Goal: Task Accomplishment & Management: Use online tool/utility

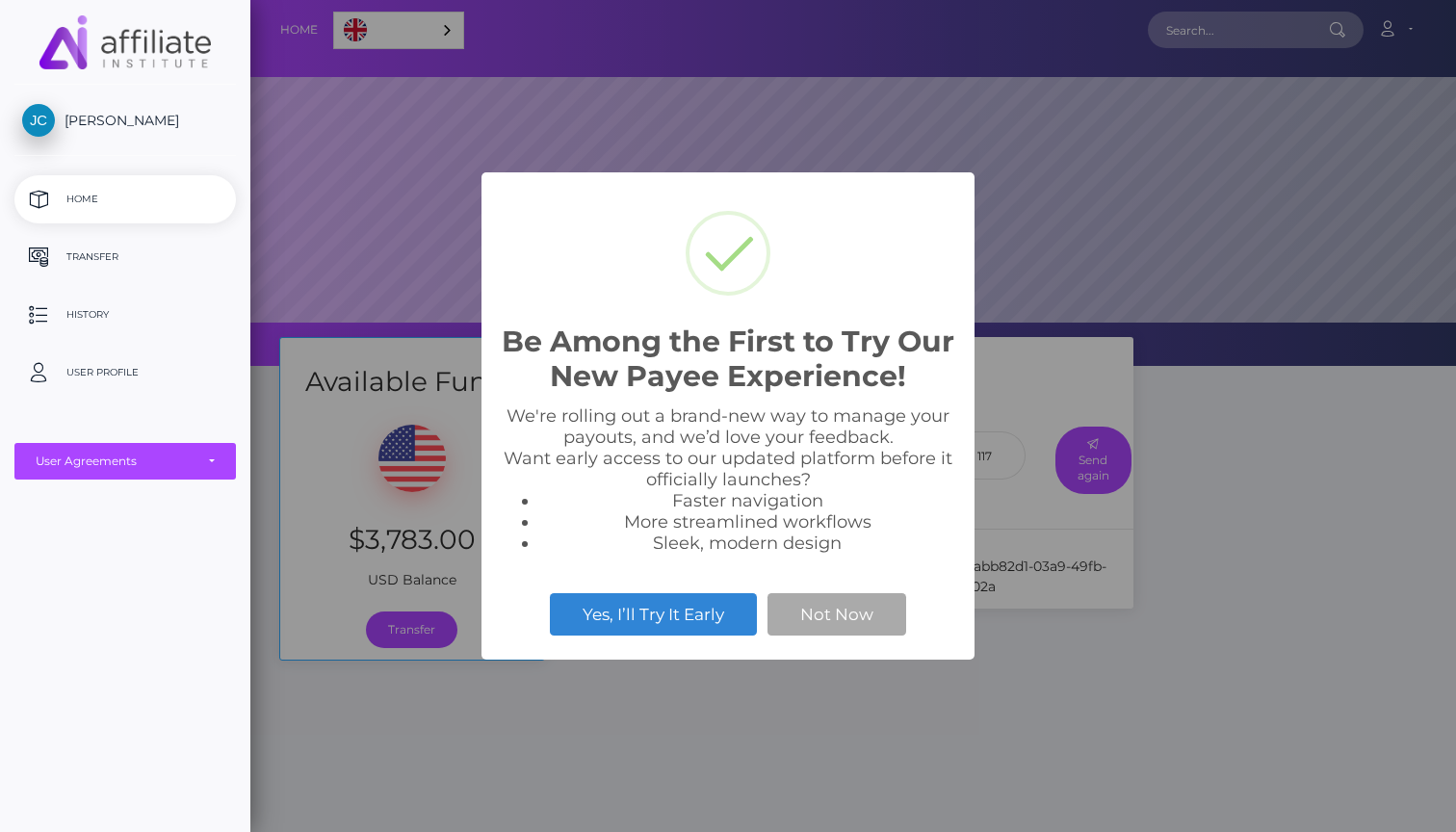
scroll to position [365, 1206]
click at [806, 625] on button "Not Now" at bounding box center [837, 614] width 139 height 43
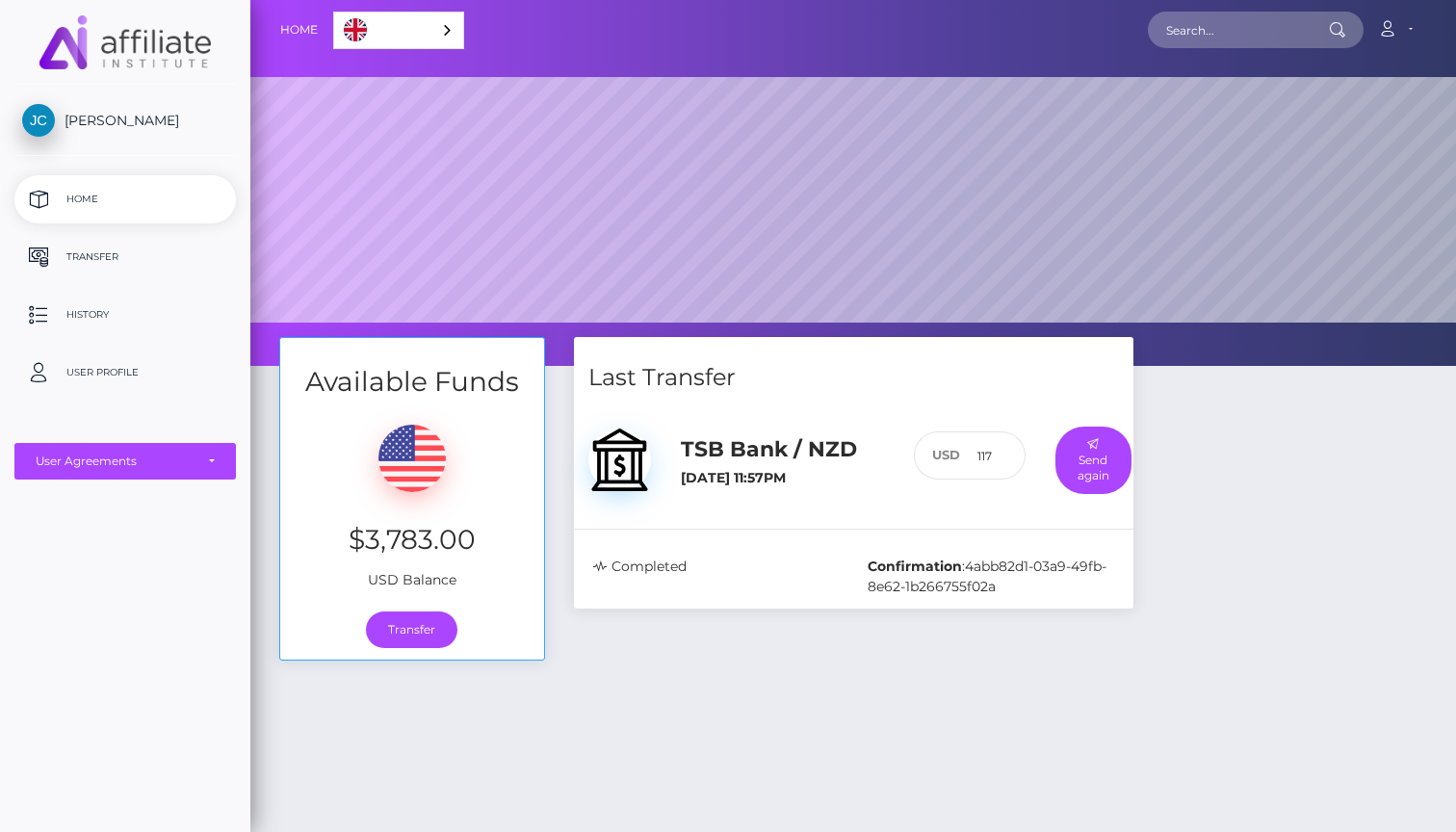
scroll to position [0, 0]
click at [83, 307] on p "History" at bounding box center [124, 314] width 206 height 29
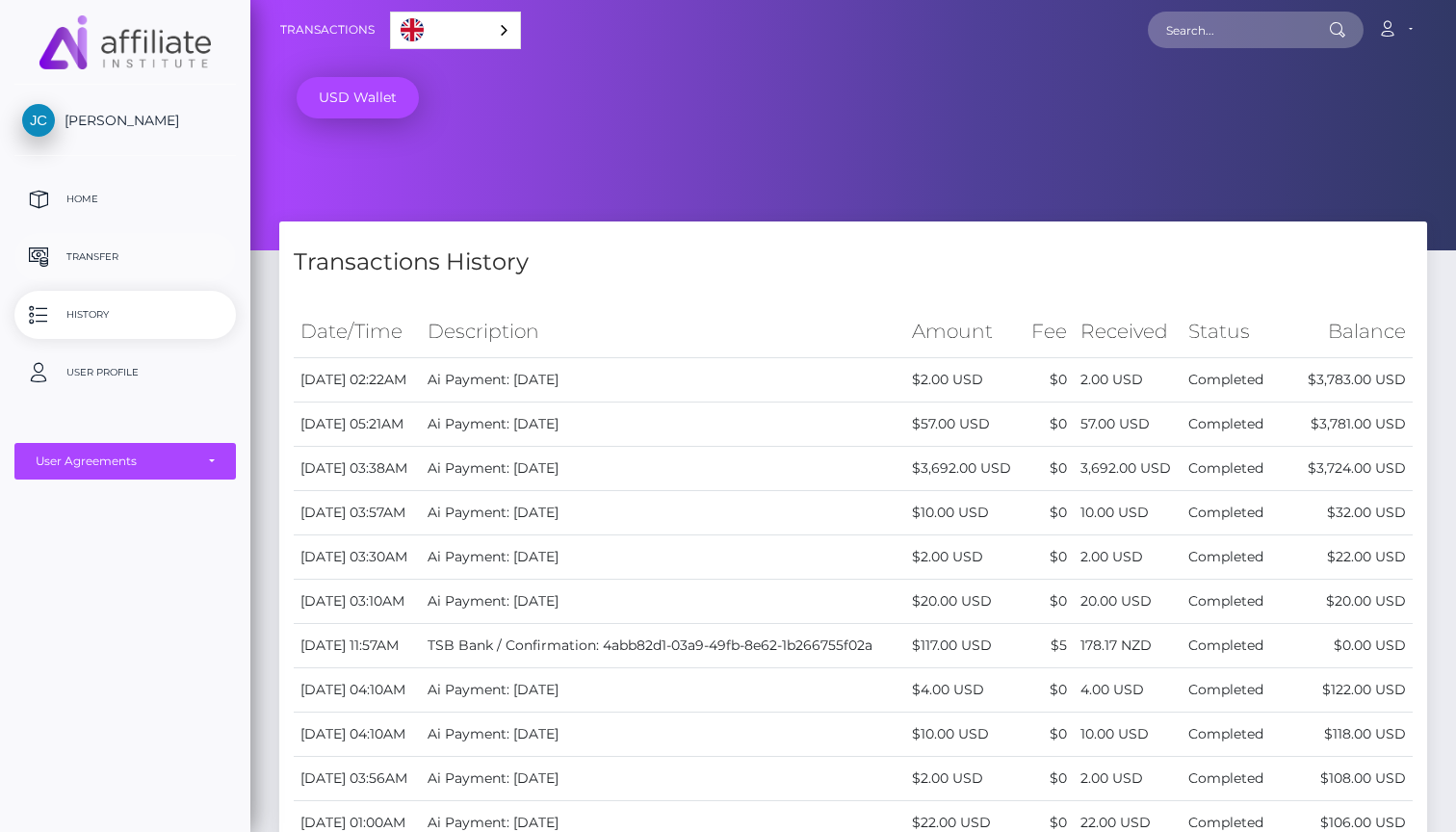
click at [89, 250] on p "Transfer" at bounding box center [124, 256] width 206 height 29
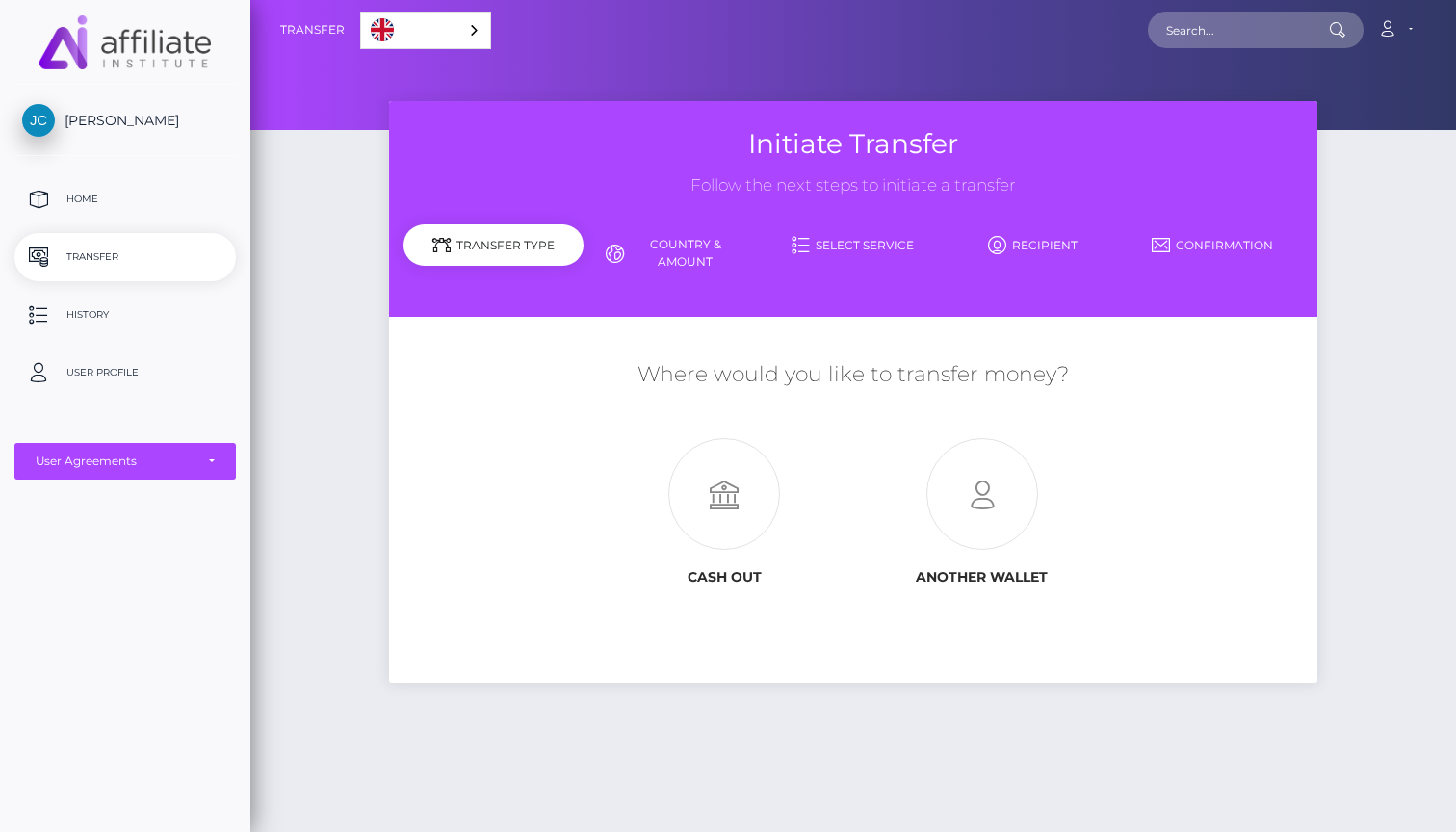
click at [434, 28] on link "English" at bounding box center [426, 31] width 129 height 36
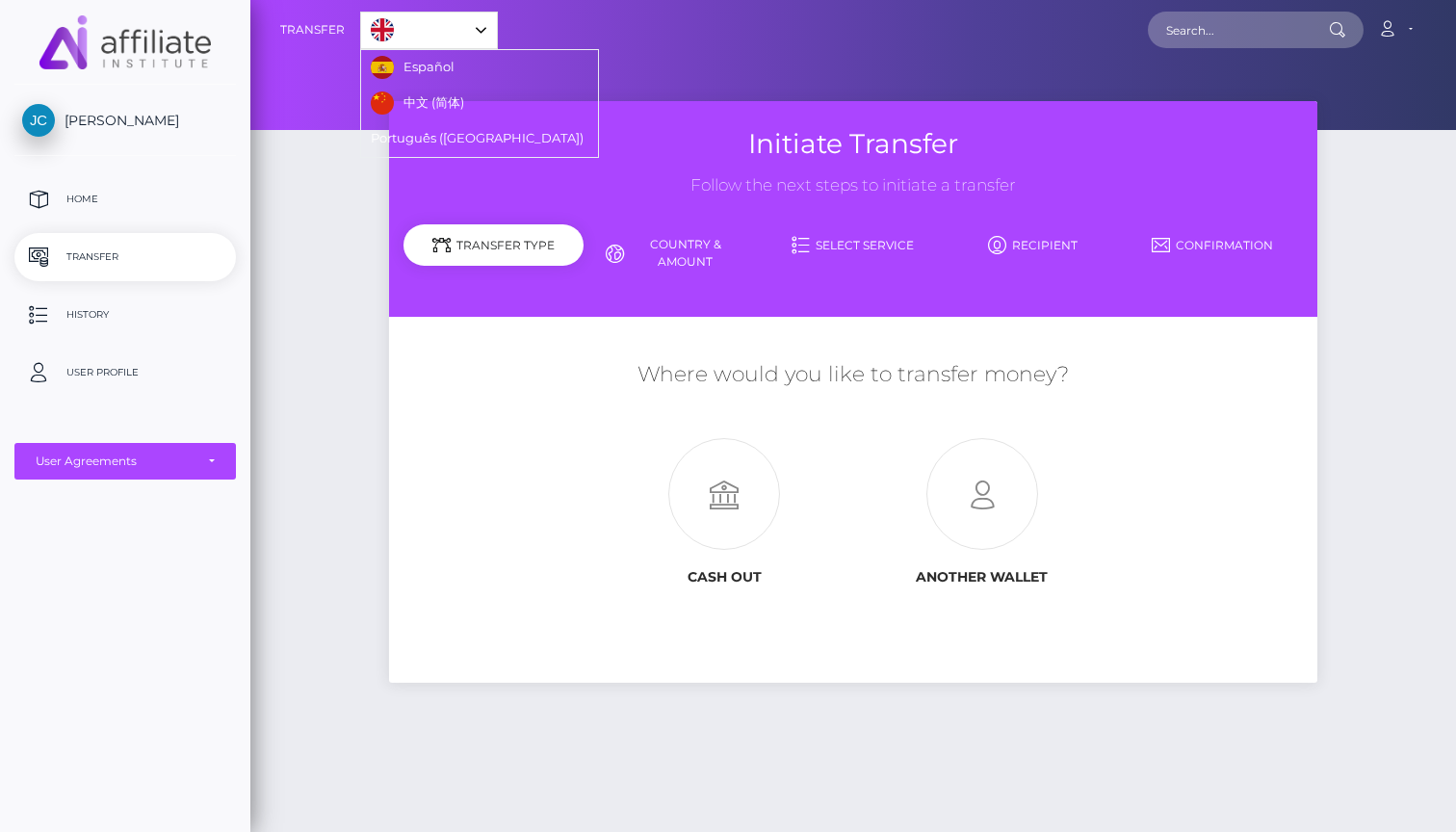
click at [434, 28] on link "English" at bounding box center [429, 31] width 136 height 36
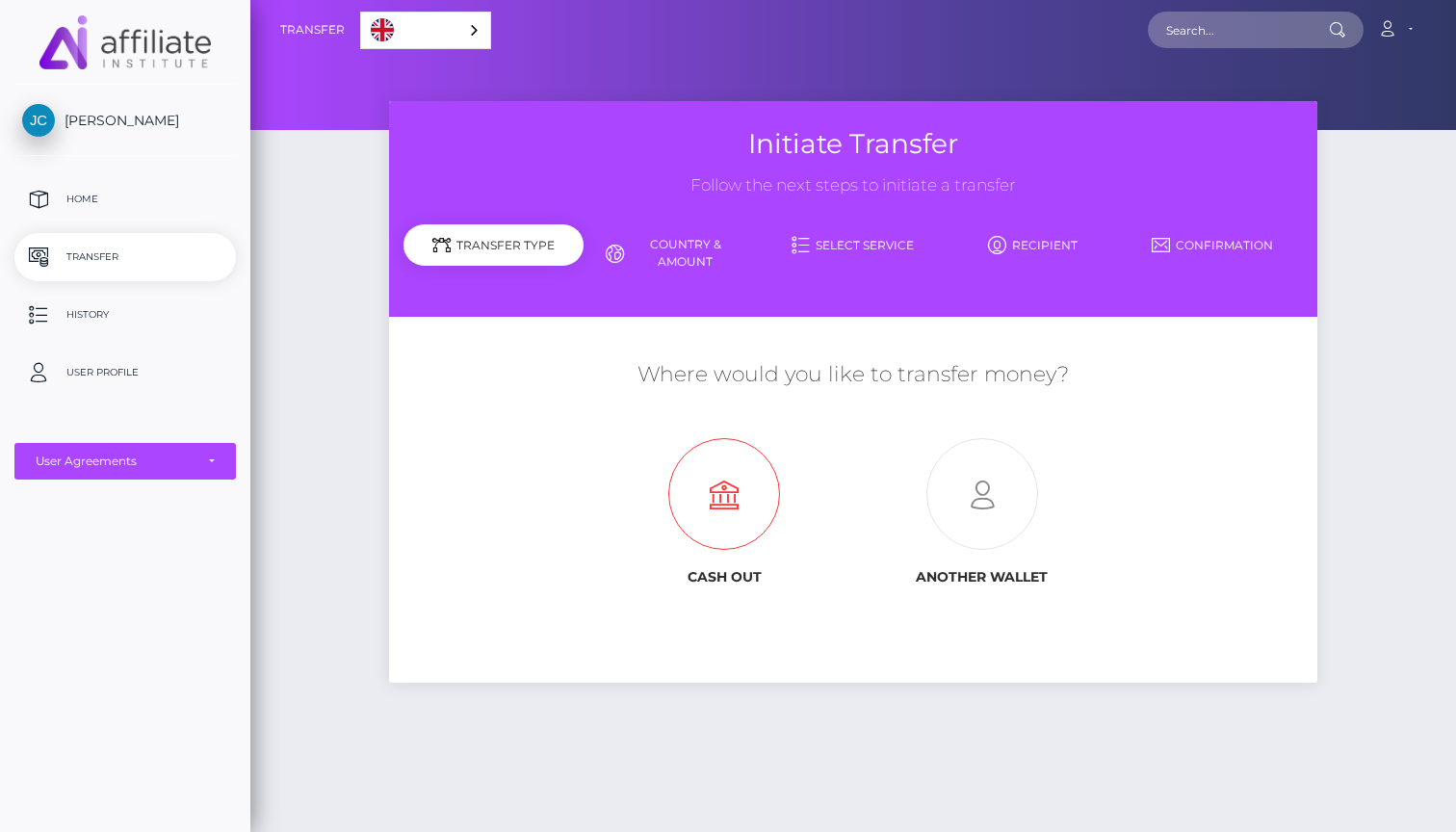
click at [737, 497] on icon at bounding box center [724, 494] width 258 height 111
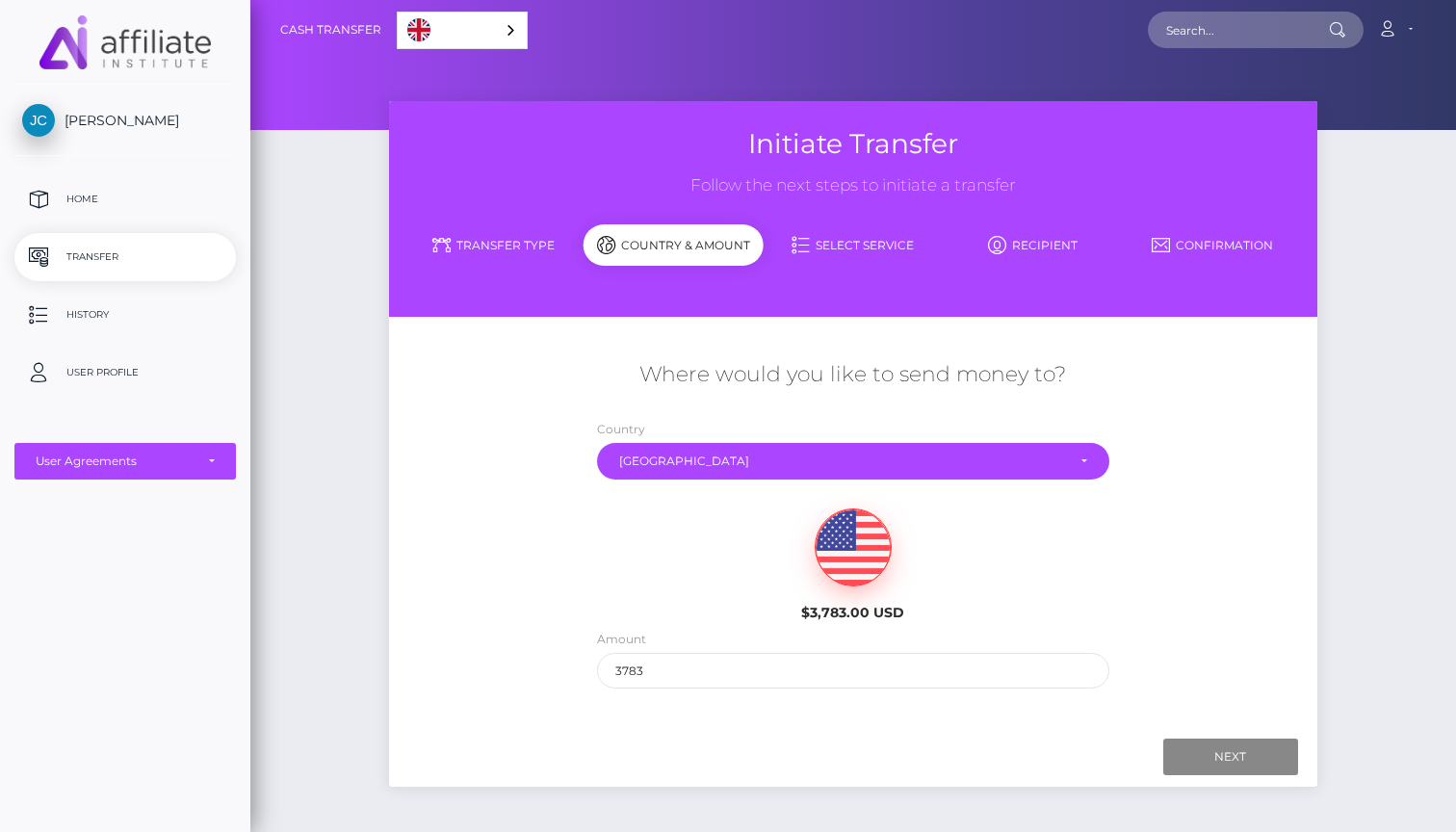
scroll to position [23, 0]
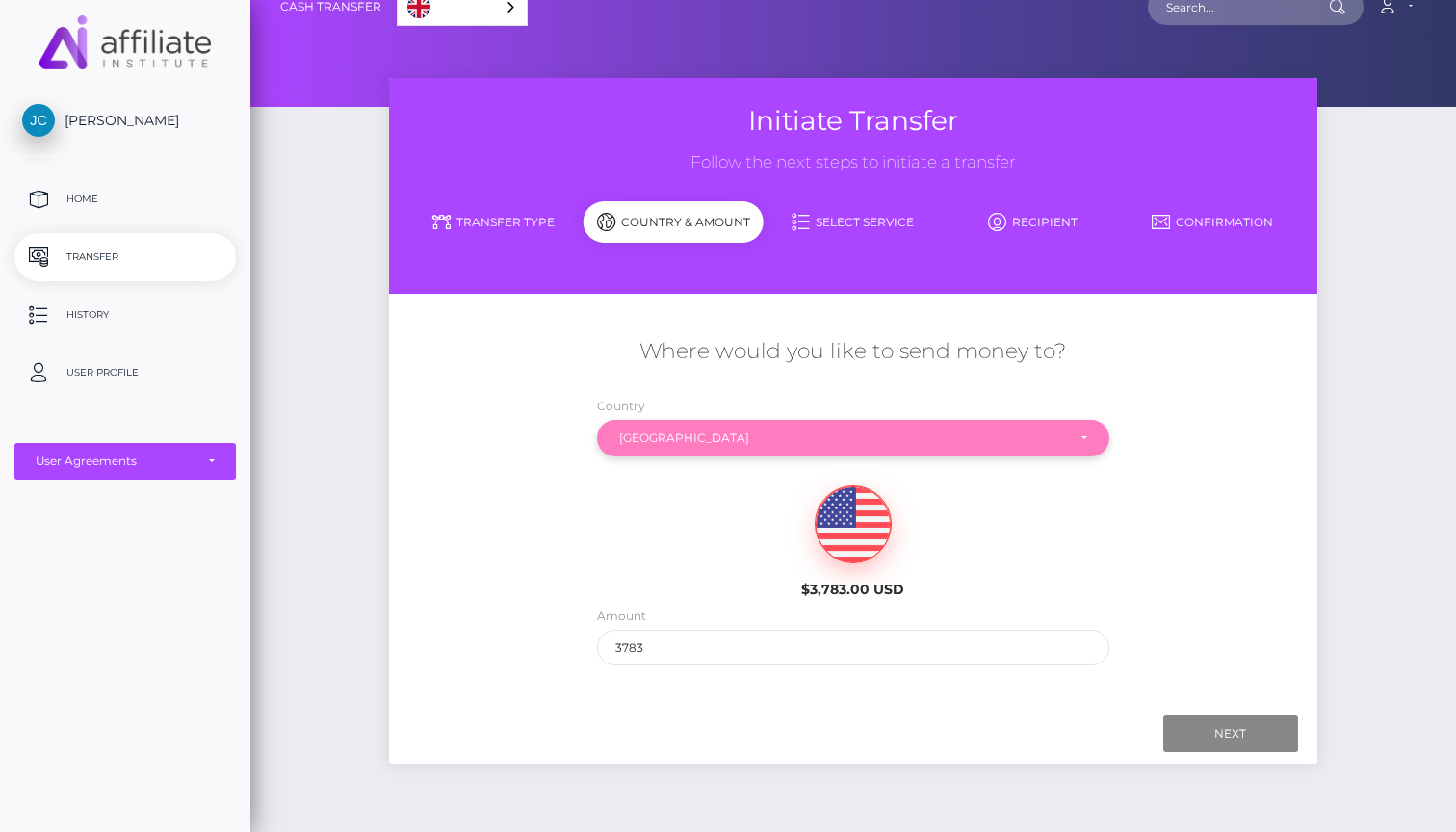
click at [996, 421] on div "[GEOGRAPHIC_DATA]" at bounding box center [853, 438] width 512 height 37
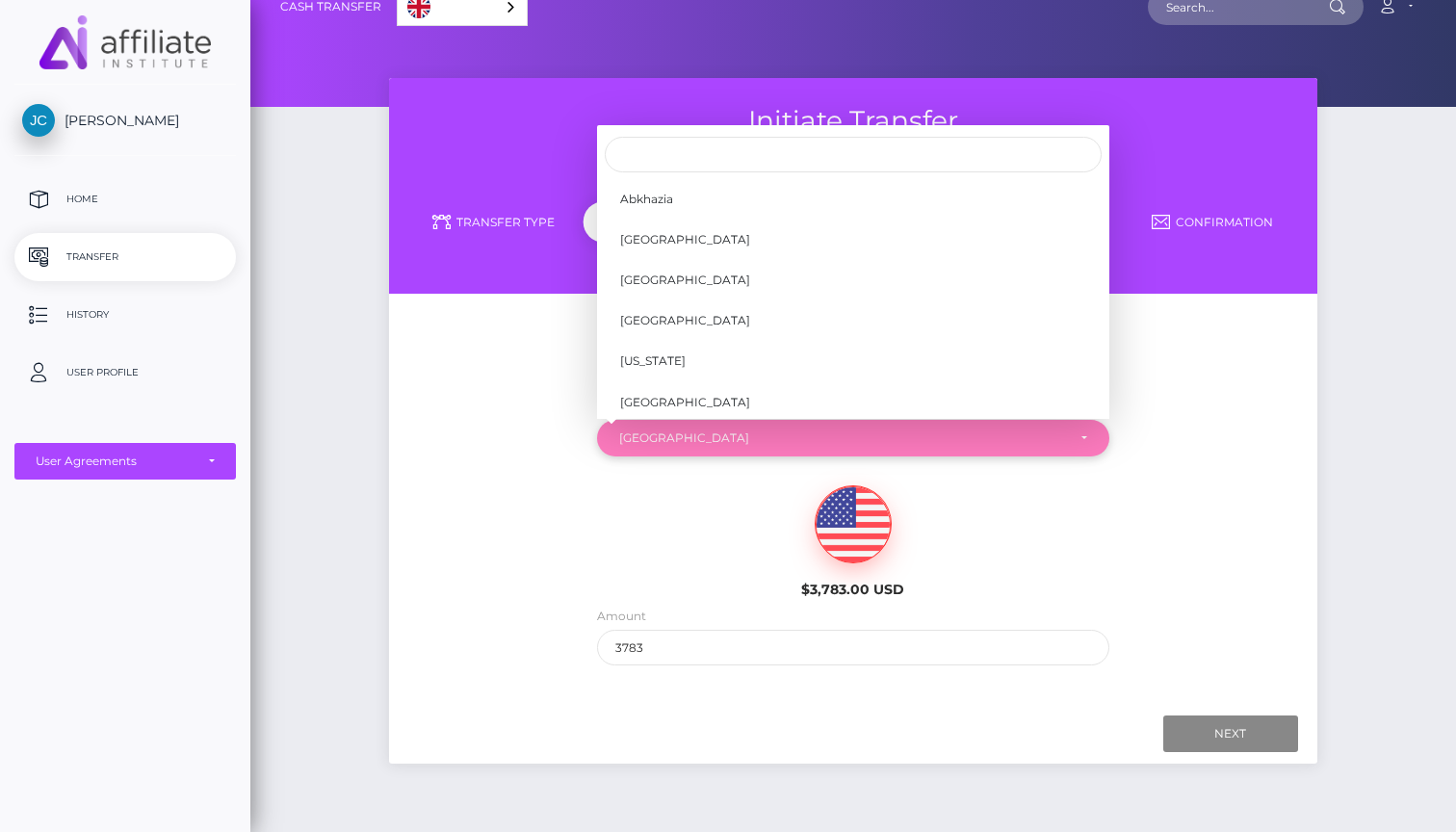
scroll to position [5198, 0]
click at [996, 421] on div "New Zealand" at bounding box center [853, 438] width 512 height 37
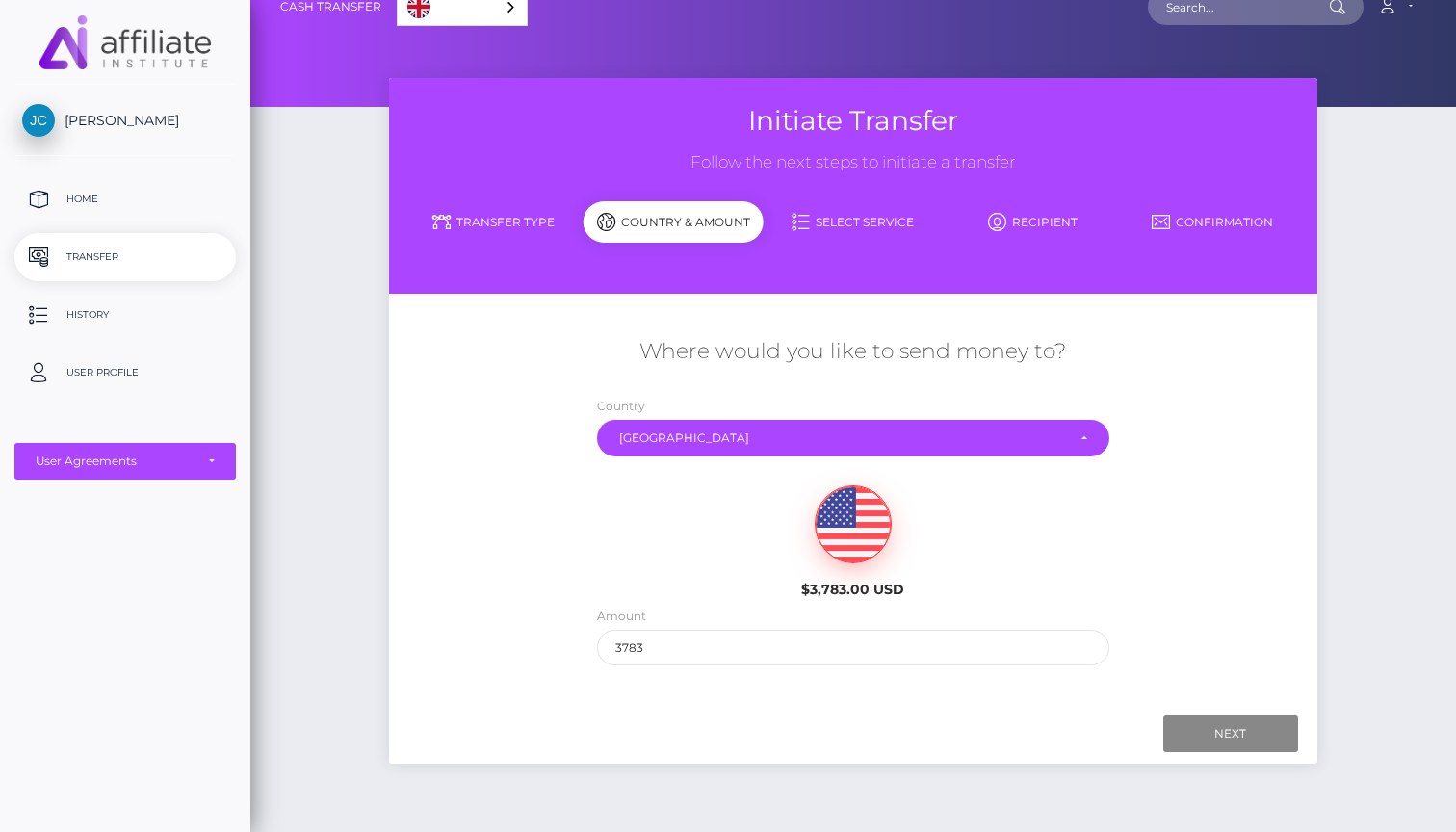
click at [469, 212] on link "Transfer Type" at bounding box center [493, 222] width 180 height 34
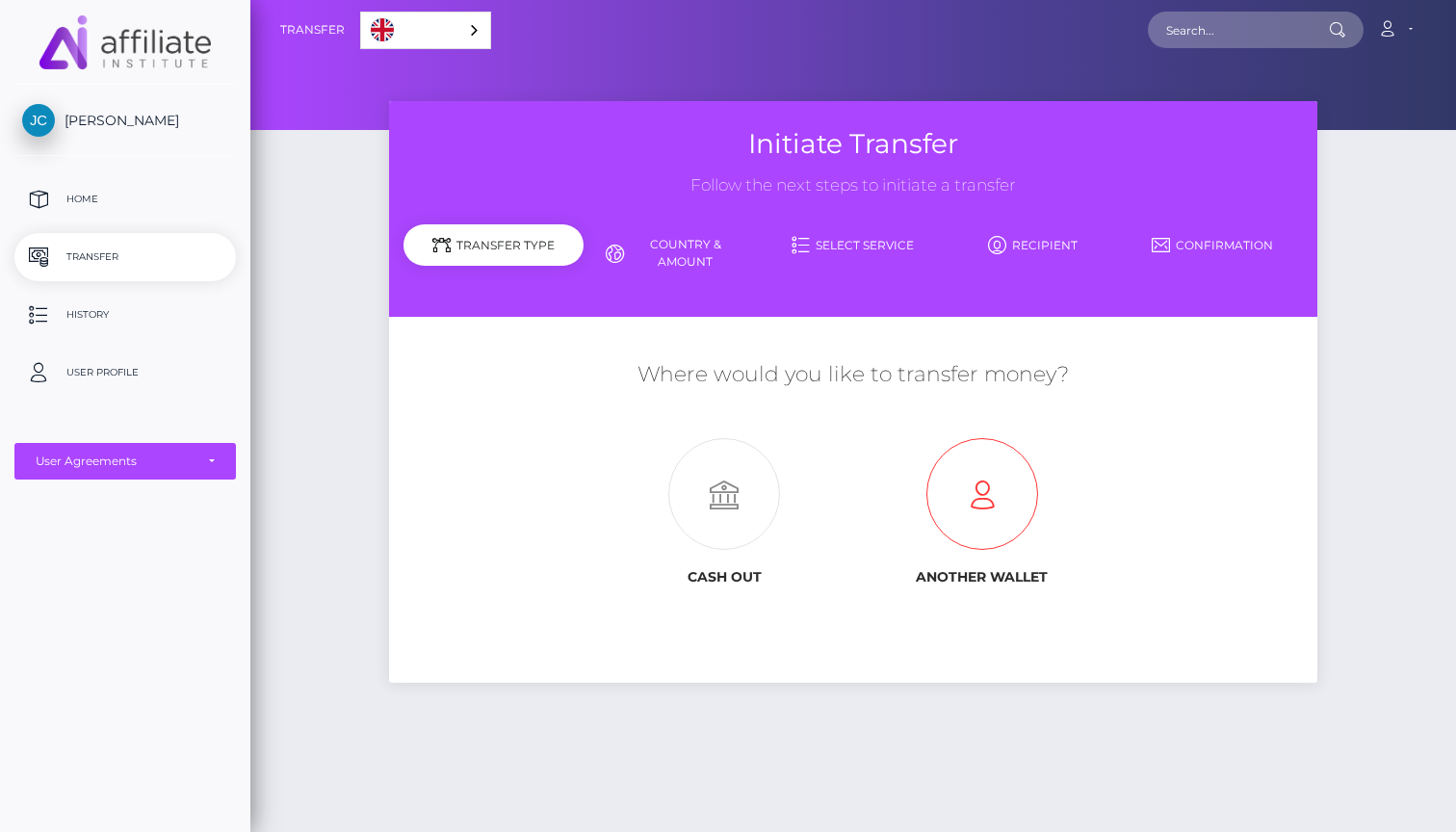
click at [1007, 504] on icon at bounding box center [982, 494] width 258 height 111
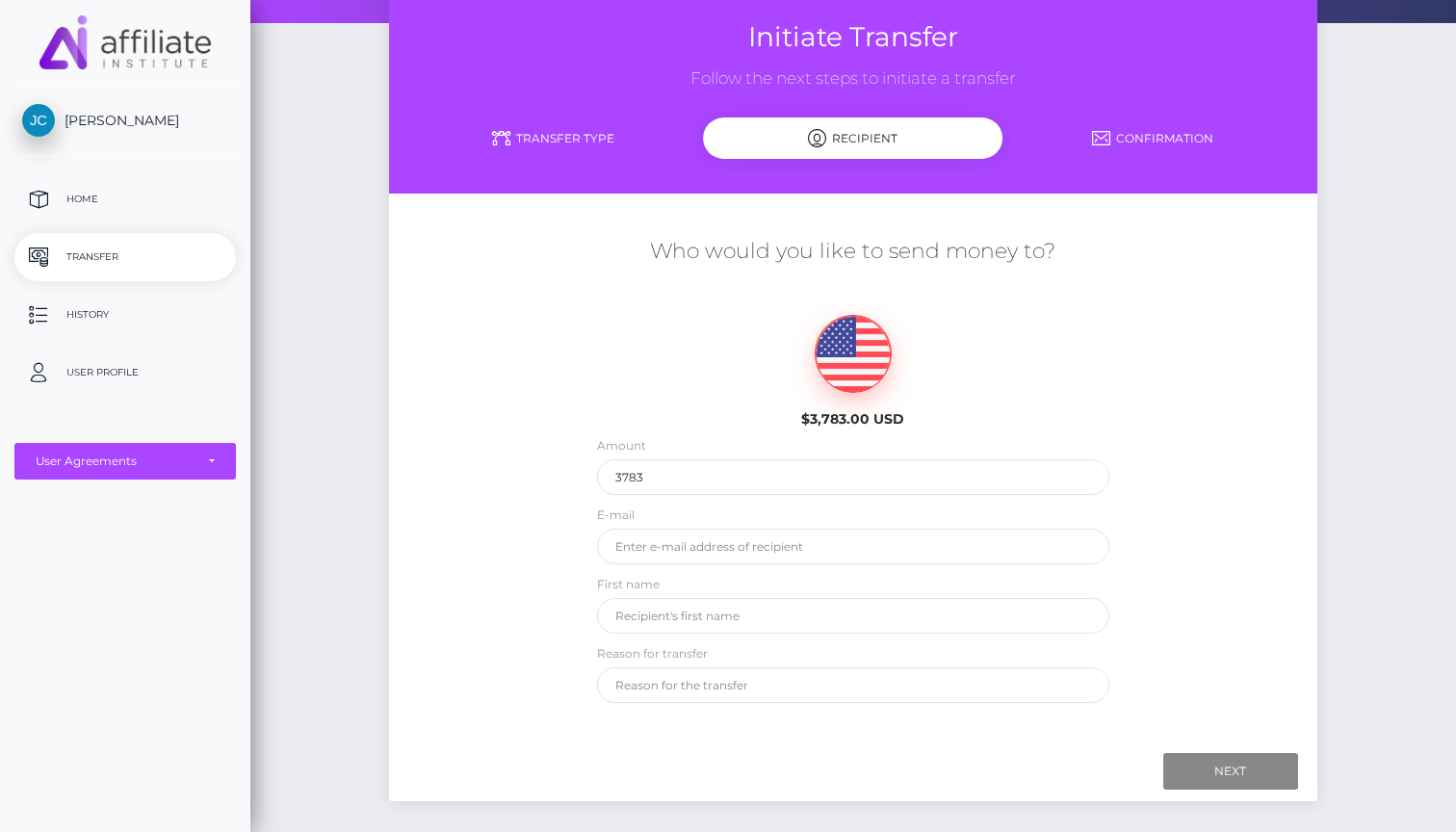
scroll to position [112, 0]
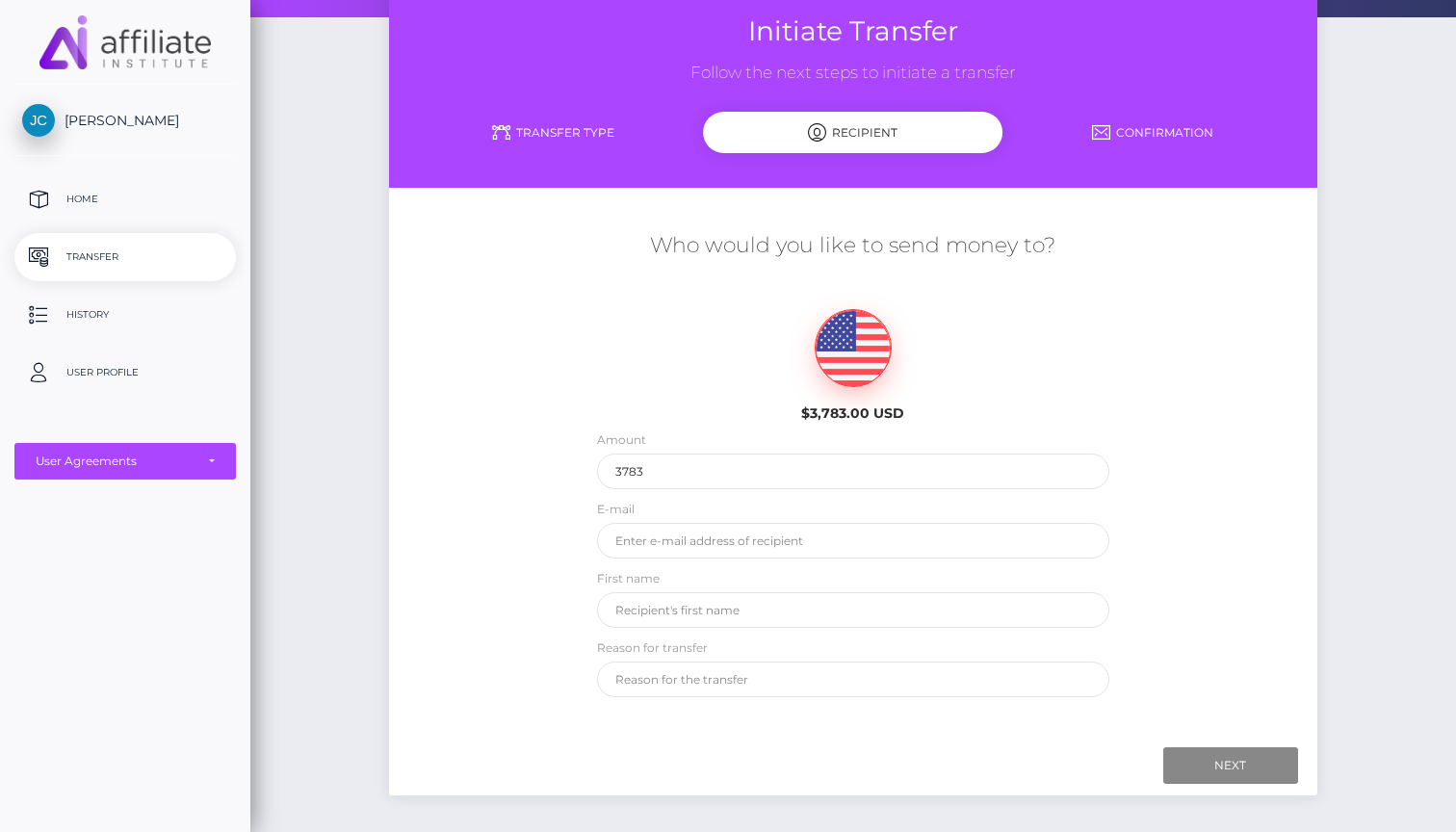
click at [533, 129] on link "Transfer Type" at bounding box center [553, 132] width 300 height 34
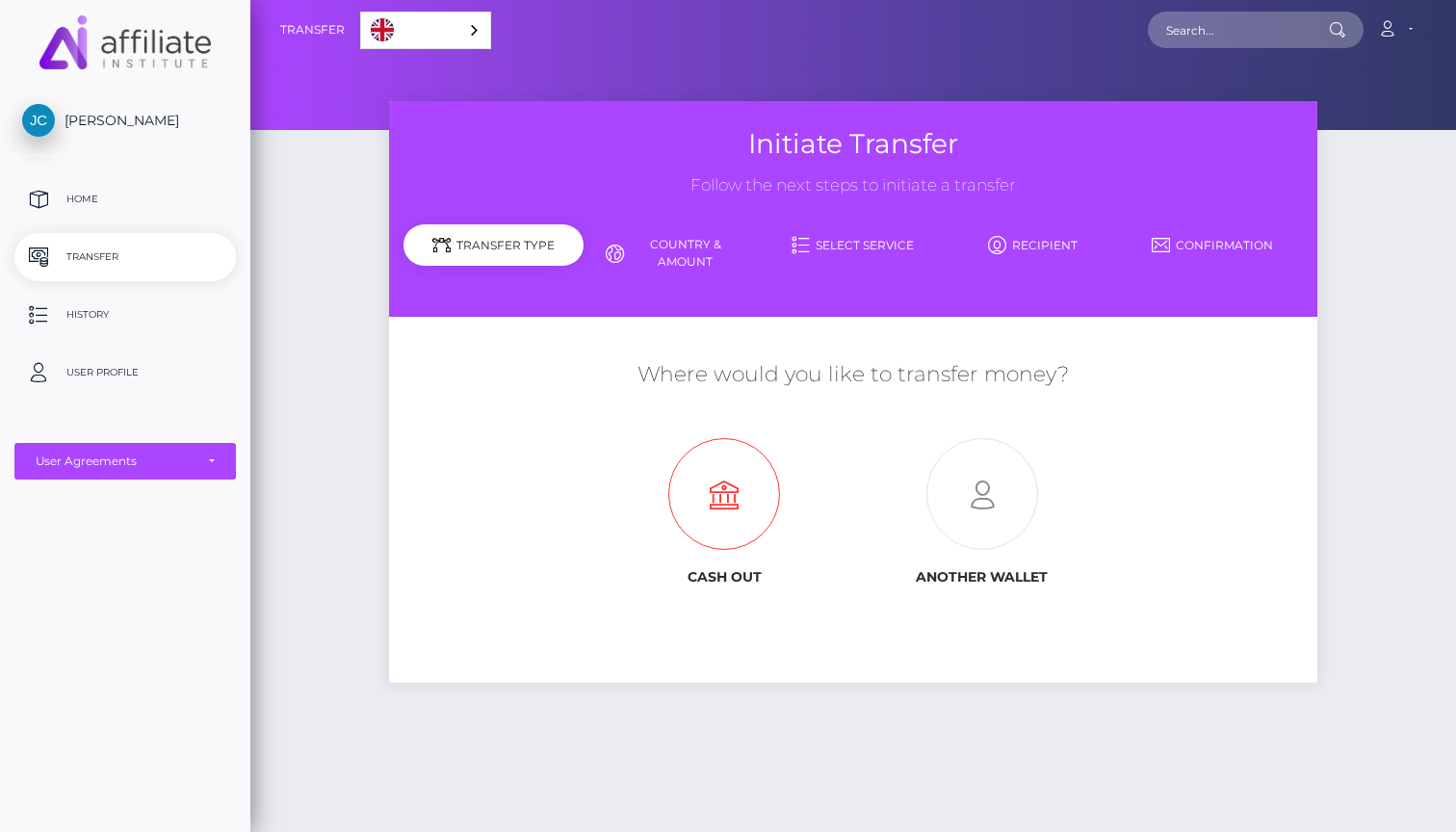
click at [705, 521] on icon at bounding box center [724, 494] width 258 height 111
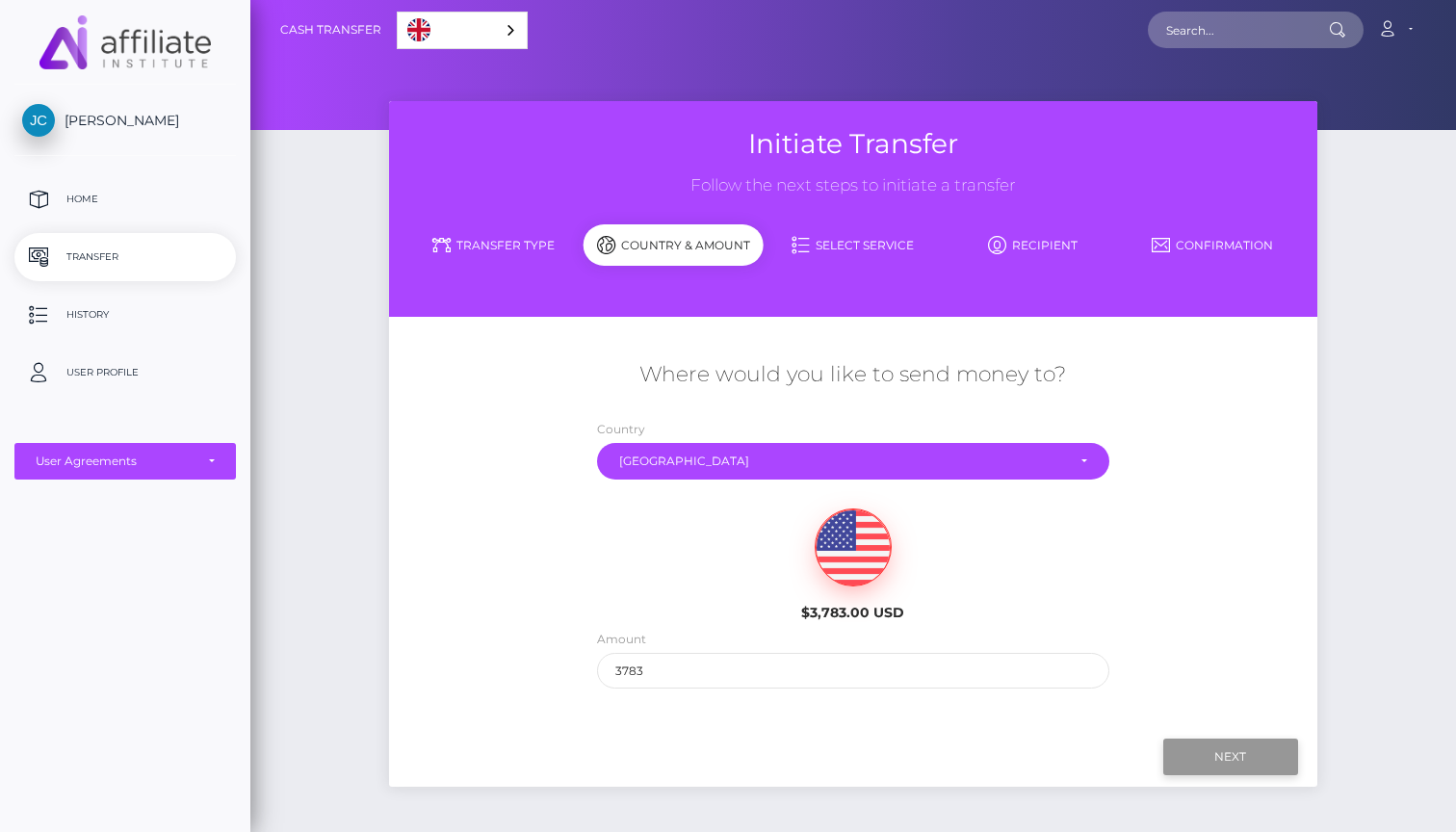
click at [1245, 743] on input "Next" at bounding box center [1231, 757] width 135 height 37
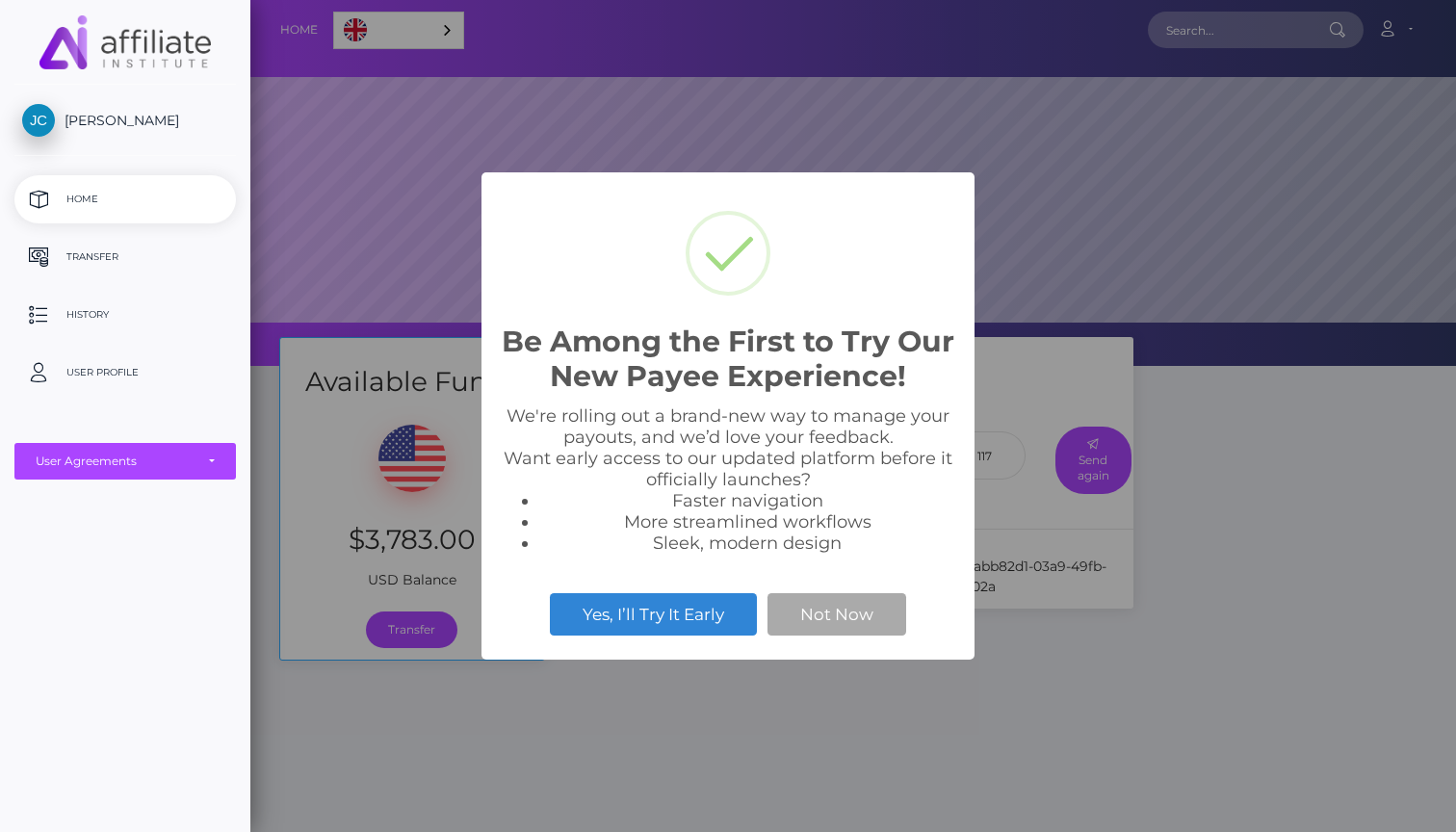
scroll to position [365, 1206]
click at [860, 618] on button "Not Now" at bounding box center [837, 614] width 139 height 43
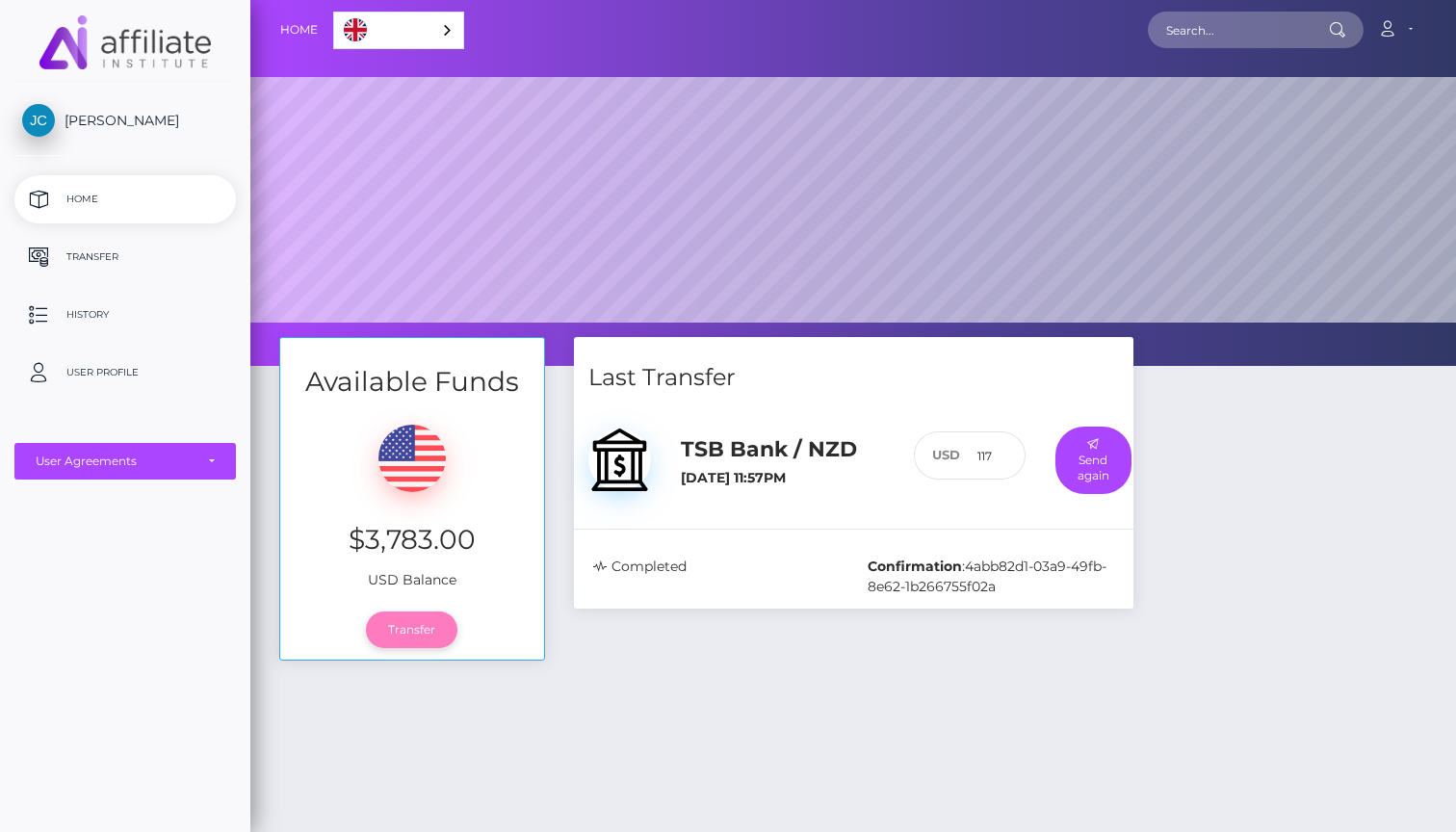
click at [436, 623] on link "Transfer" at bounding box center [411, 629] width 91 height 37
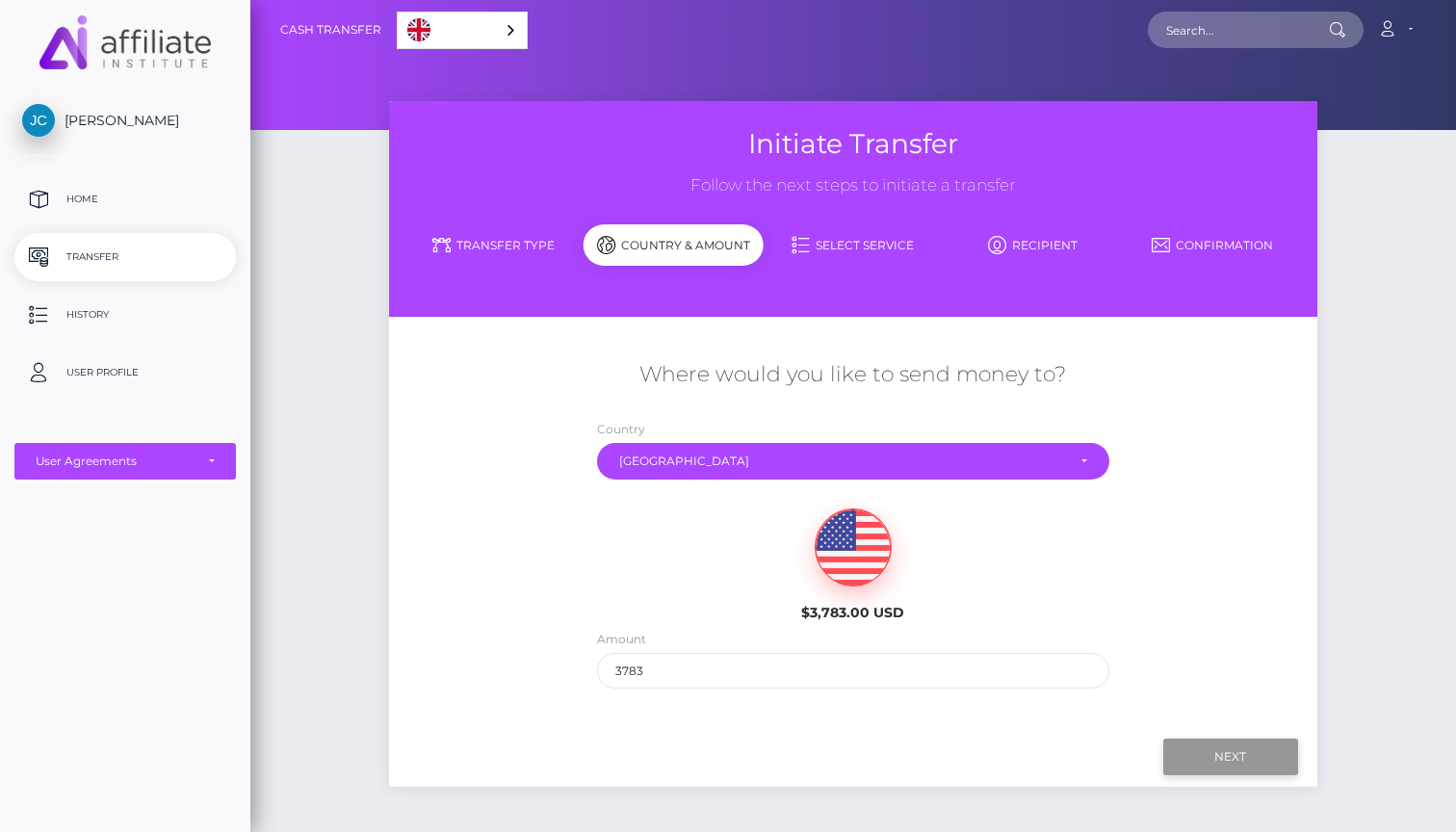
click at [1237, 762] on input "Next" at bounding box center [1231, 757] width 135 height 37
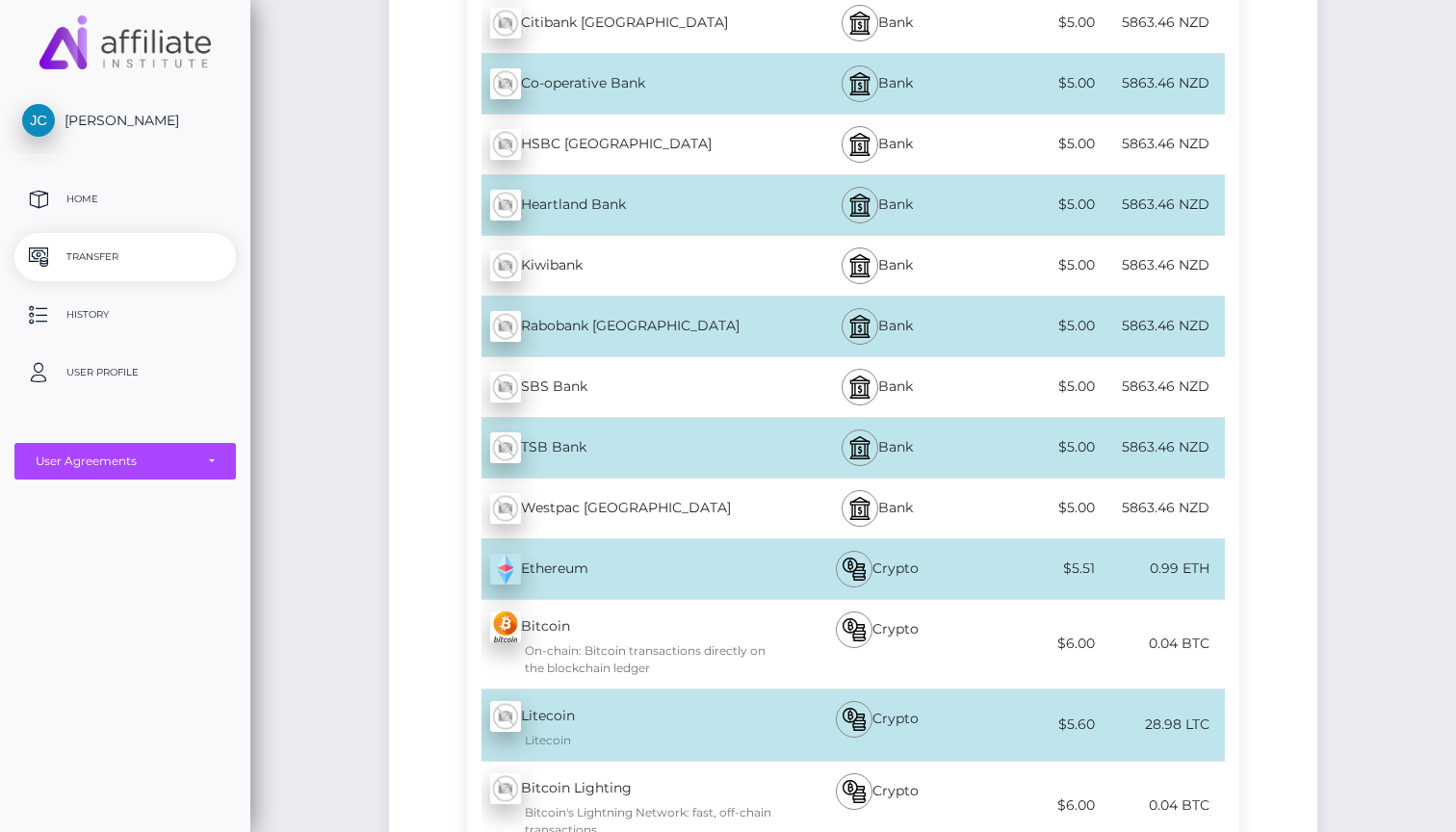
scroll to position [896, 0]
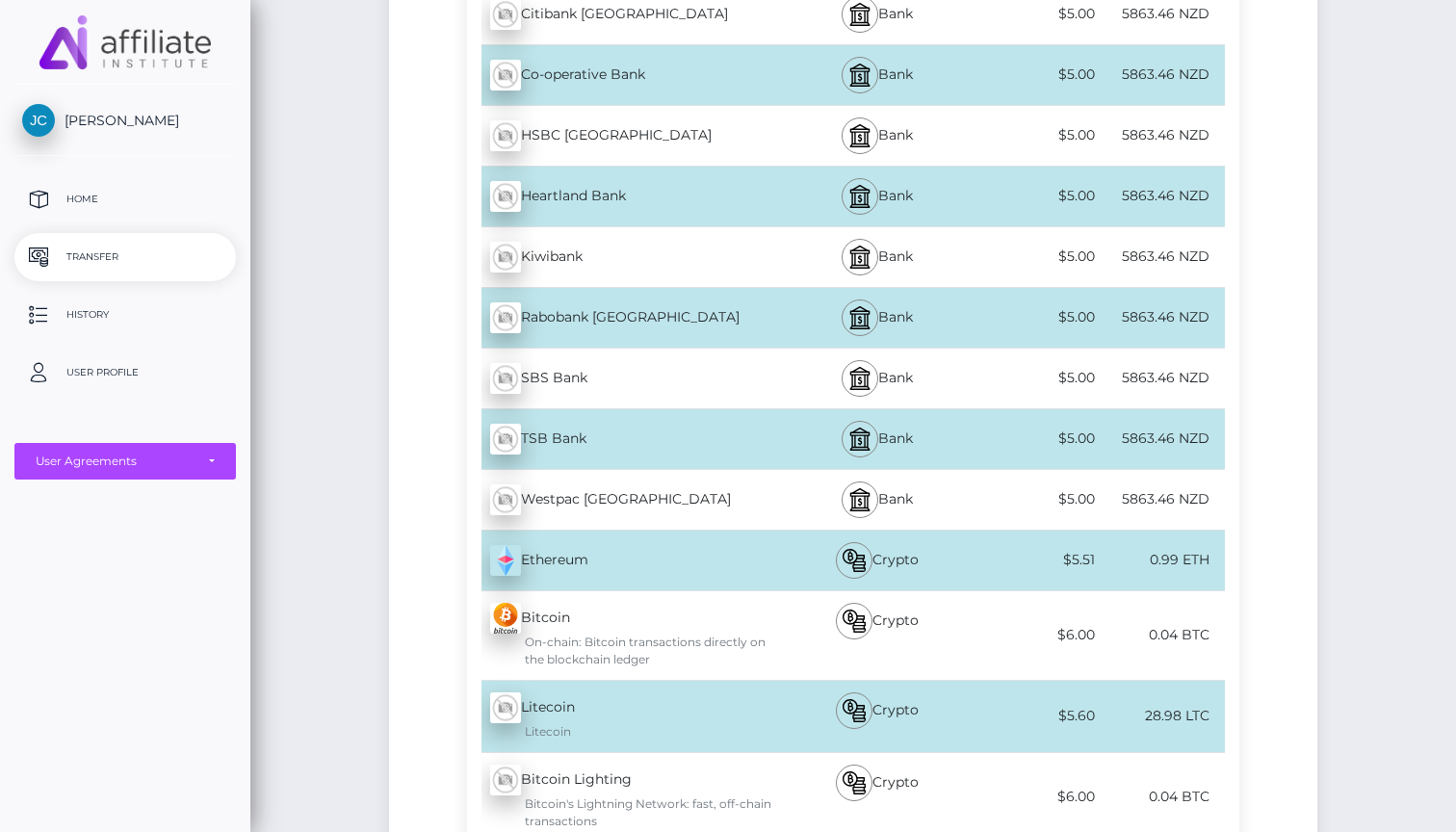
click at [972, 438] on div "$5.00" at bounding box center [1035, 439] width 126 height 44
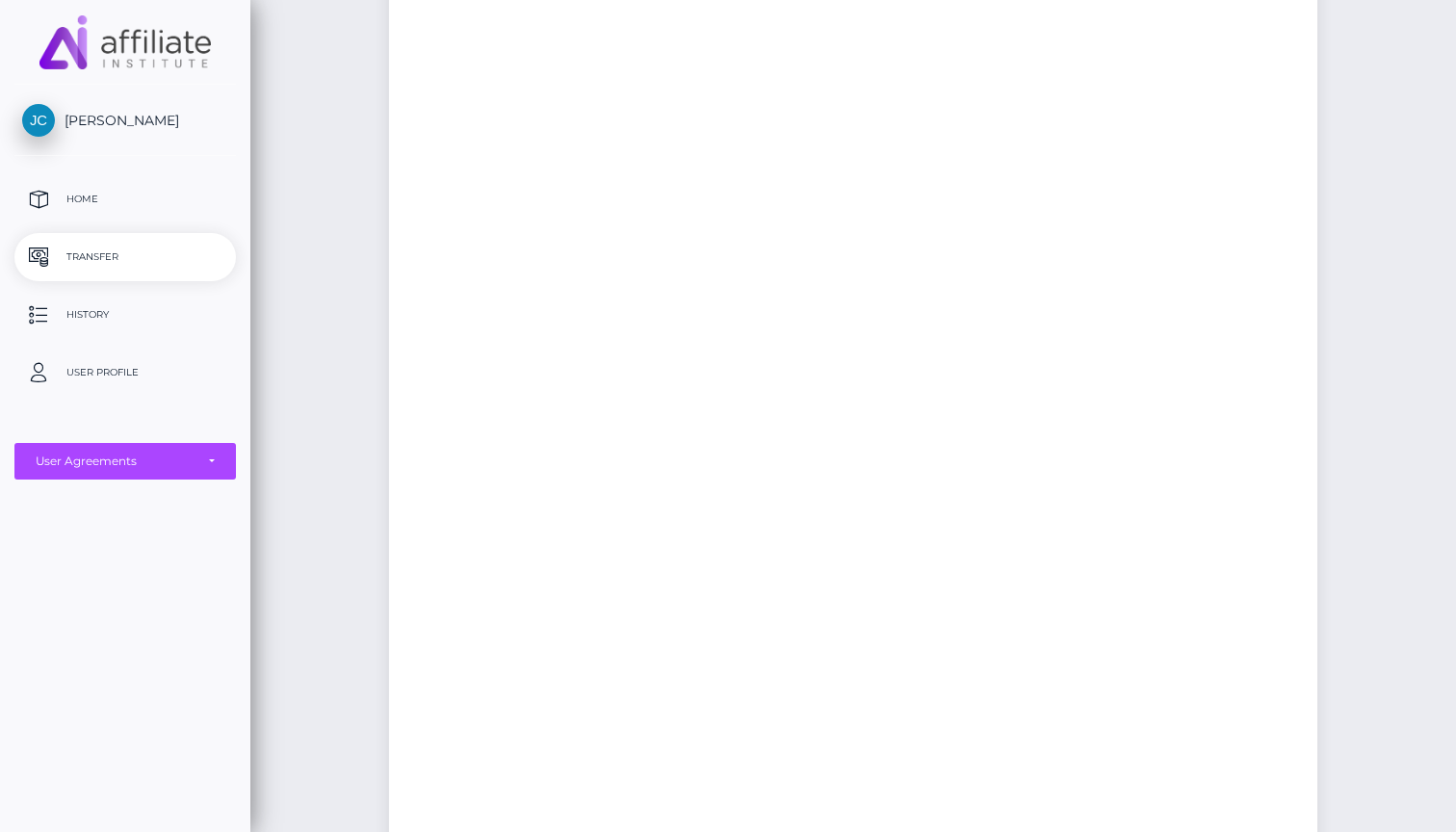
scroll to position [0, 0]
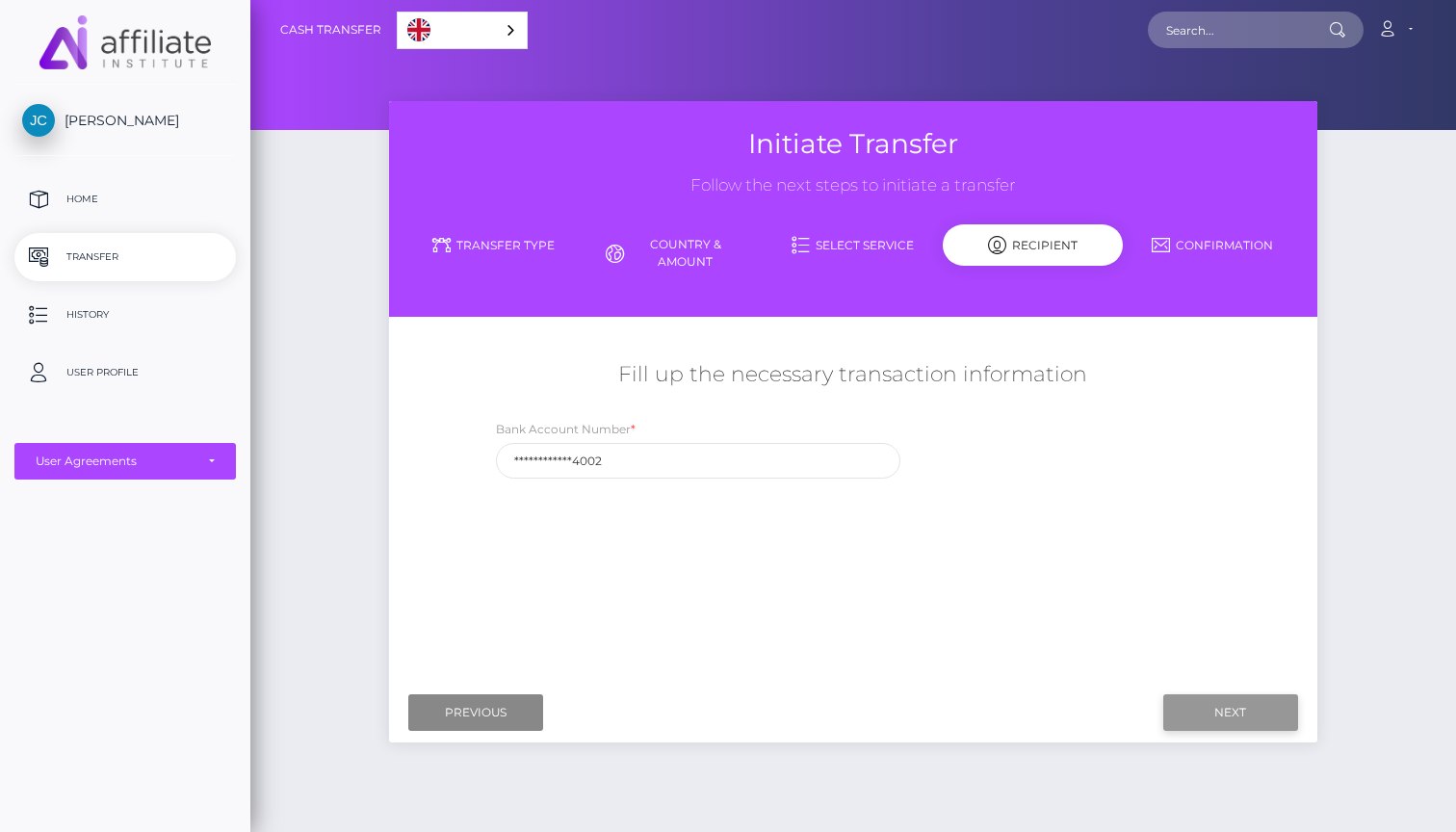
click at [1234, 707] on input "Next" at bounding box center [1231, 712] width 135 height 37
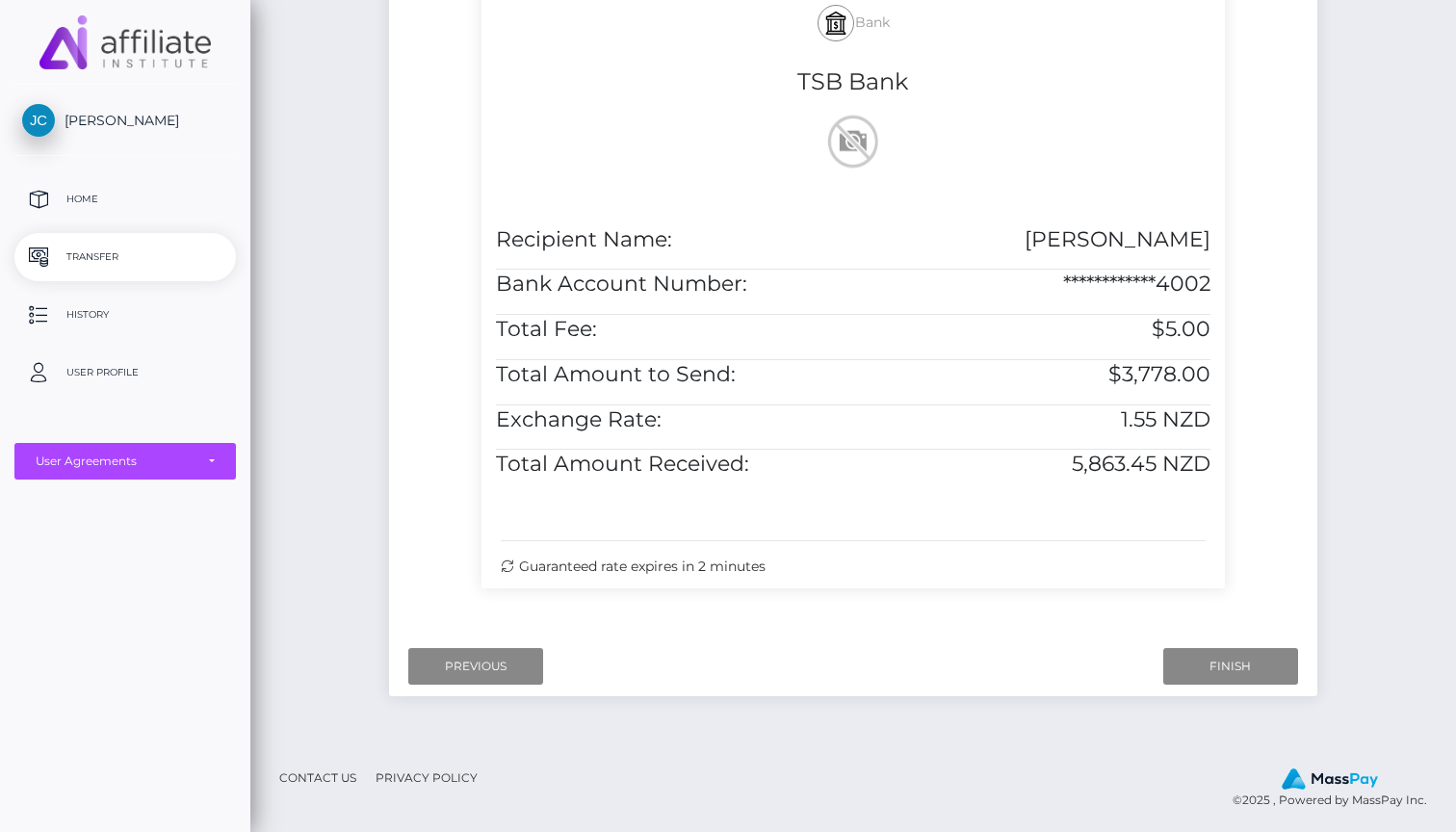
scroll to position [436, 0]
click at [1210, 670] on input "Finish" at bounding box center [1231, 667] width 135 height 37
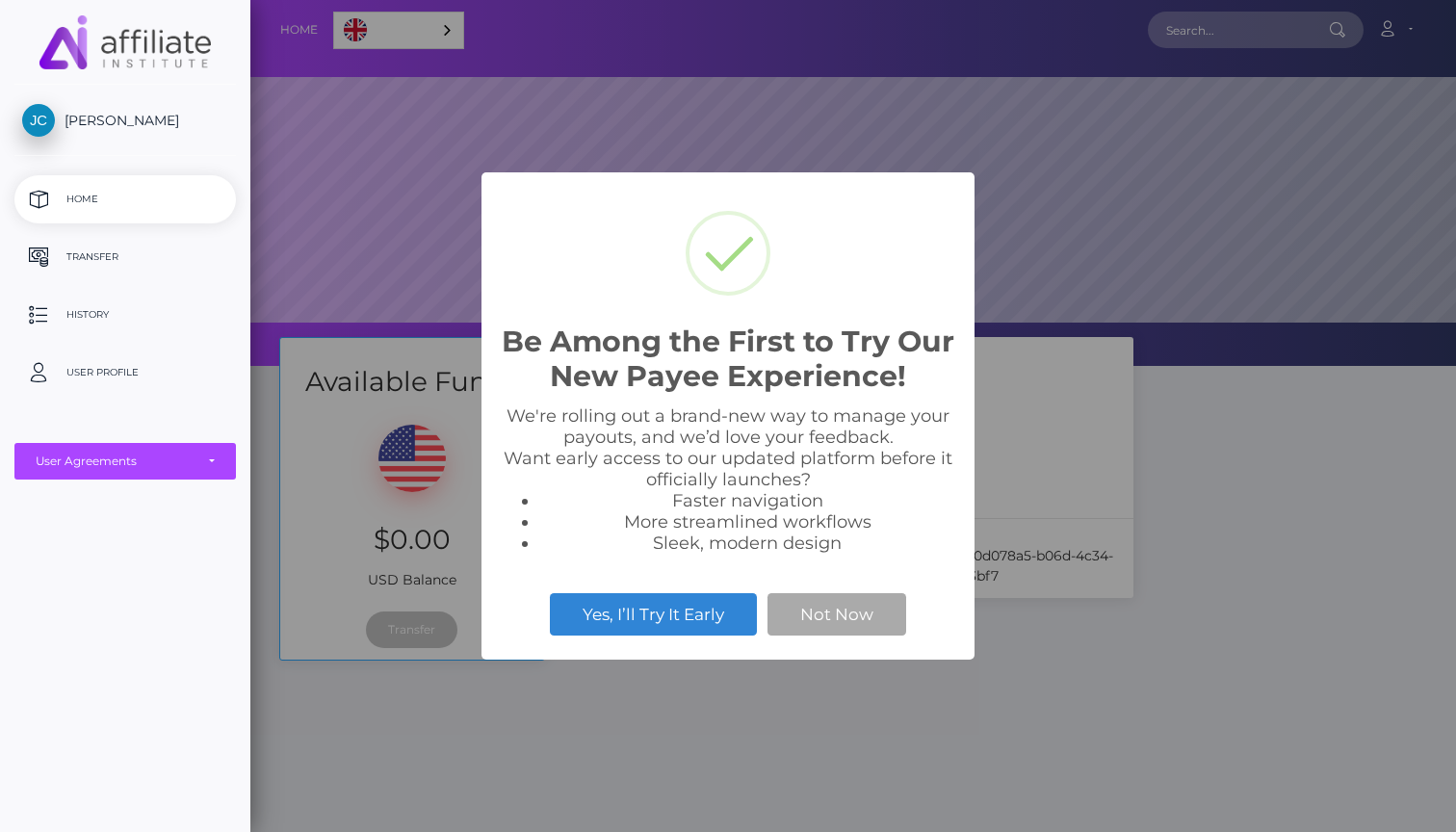
scroll to position [365, 1206]
click at [1015, 301] on div "Be Among the First to Try Our New Payee Experience! × We're rolling out a brand…" at bounding box center [728, 416] width 1456 height 832
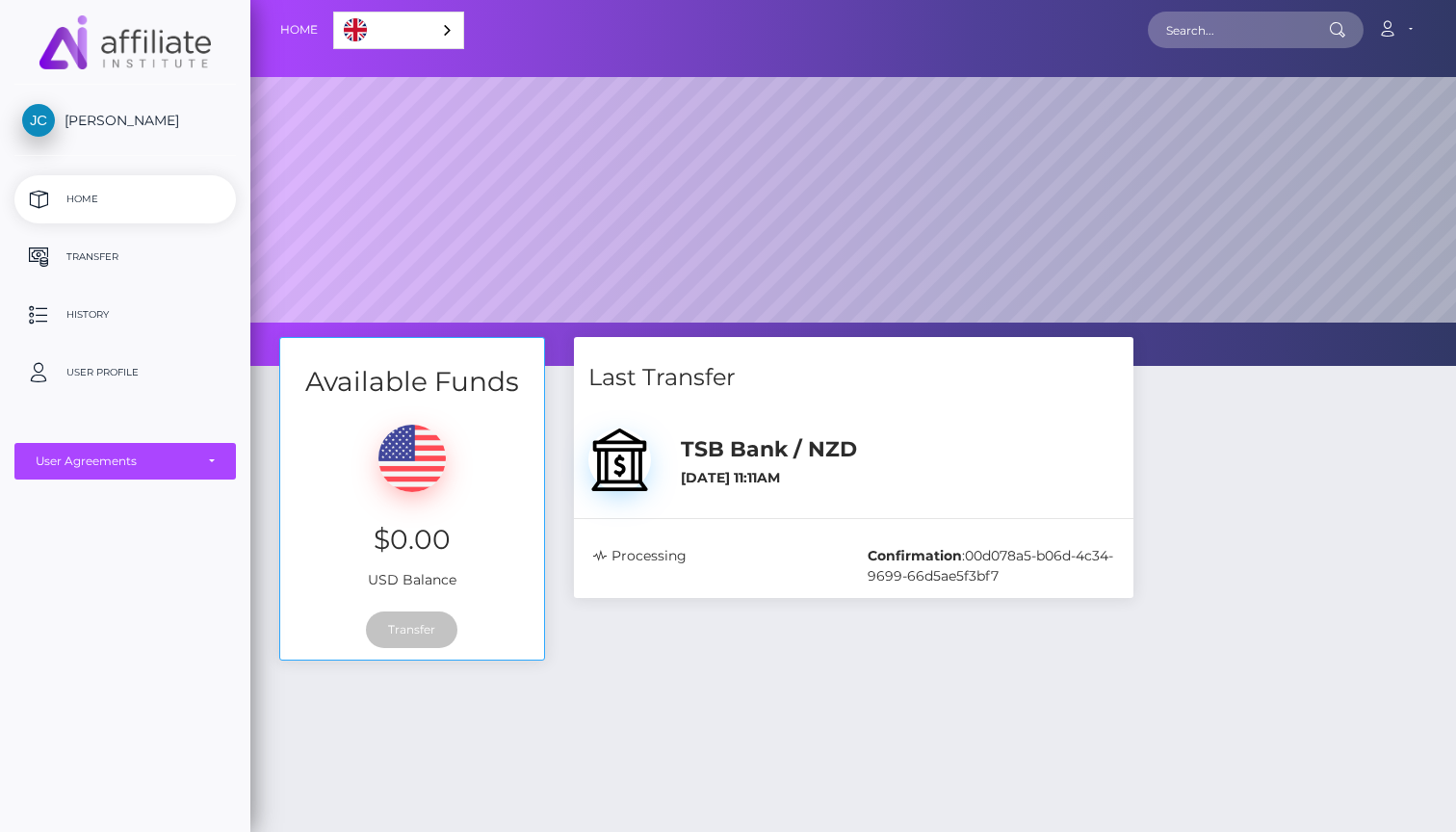
scroll to position [0, 0]
